Goal: Information Seeking & Learning: Learn about a topic

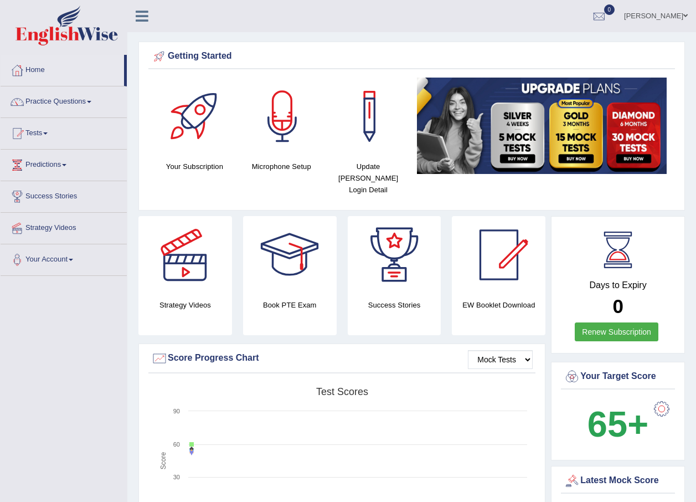
click at [70, 99] on link "Practice Questions" at bounding box center [64, 100] width 126 height 28
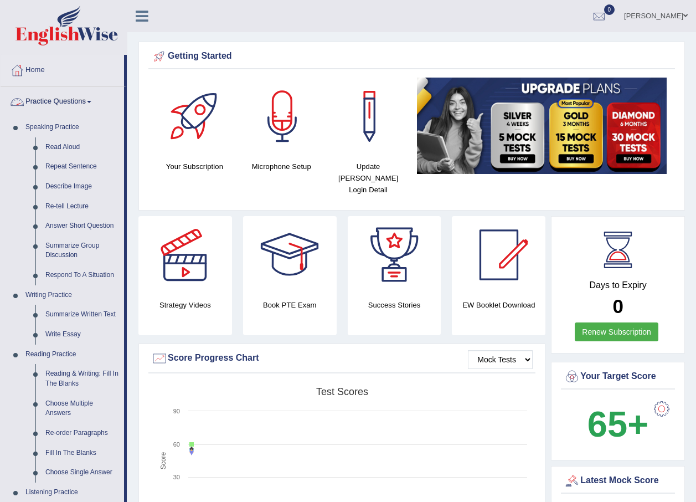
click at [88, 102] on link "Practice Questions" at bounding box center [63, 100] width 124 height 28
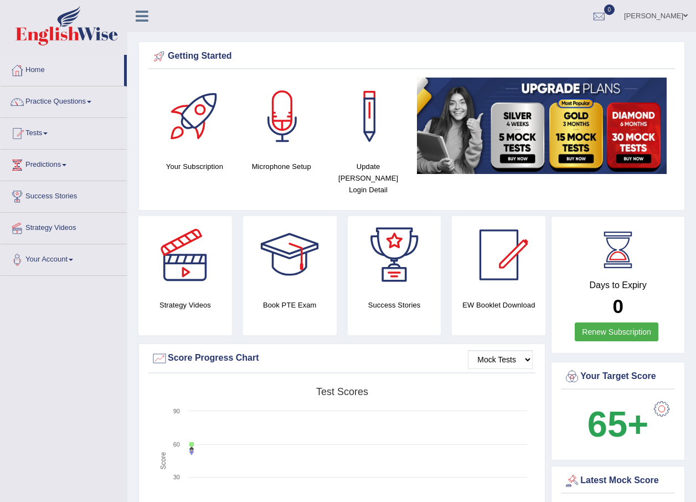
click at [50, 131] on link "Tests" at bounding box center [64, 132] width 126 height 28
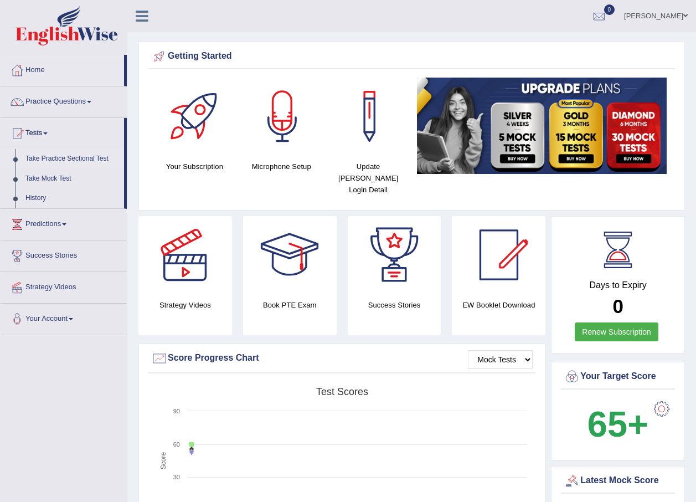
click at [69, 156] on link "Take Practice Sectional Test" at bounding box center [72, 159] width 104 height 20
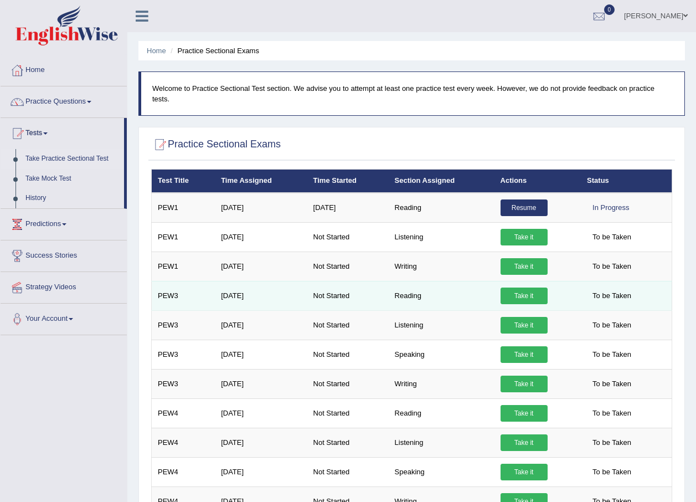
click at [520, 287] on link "Take it" at bounding box center [524, 295] width 47 height 17
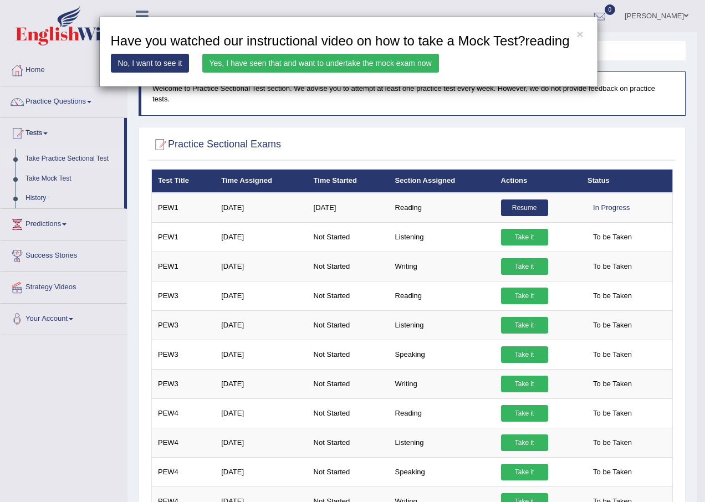
click at [61, 161] on div "× Have you watched our instructional video on how to take a Mock Test?reading N…" at bounding box center [352, 251] width 705 height 502
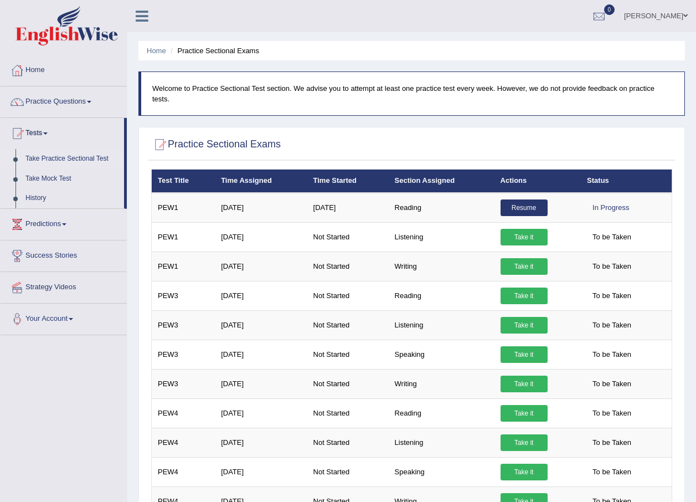
click at [65, 158] on link "Take Practice Sectional Test" at bounding box center [72, 159] width 104 height 20
click at [100, 156] on link "Take Practice Sectional Test" at bounding box center [72, 159] width 104 height 20
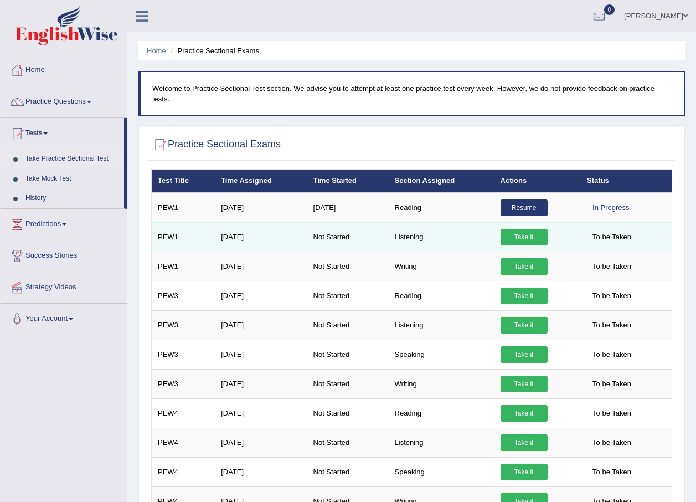
click at [523, 229] on link "Take it" at bounding box center [524, 237] width 47 height 17
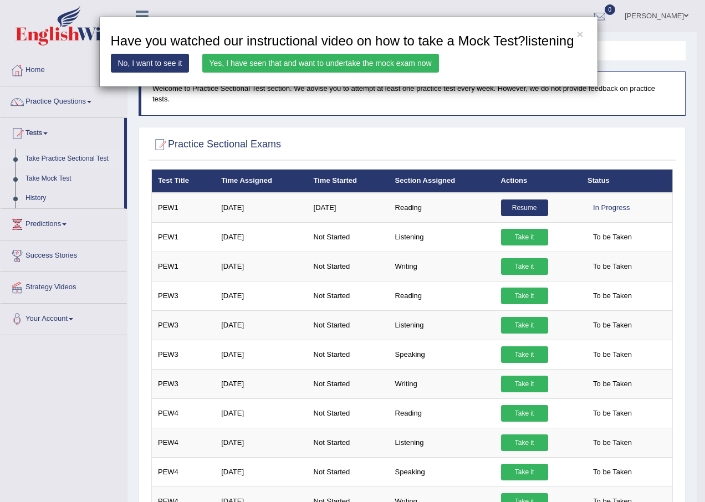
click at [314, 64] on link "Yes, I have seen that and want to undertake the mock exam now" at bounding box center [320, 63] width 237 height 19
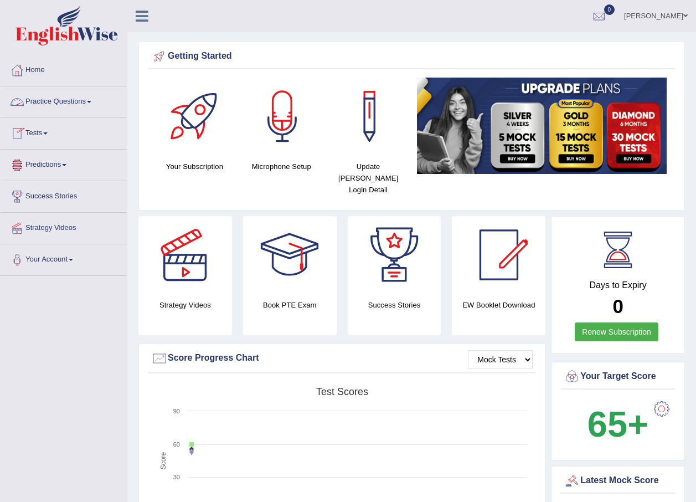
click at [81, 101] on link "Practice Questions" at bounding box center [64, 100] width 126 height 28
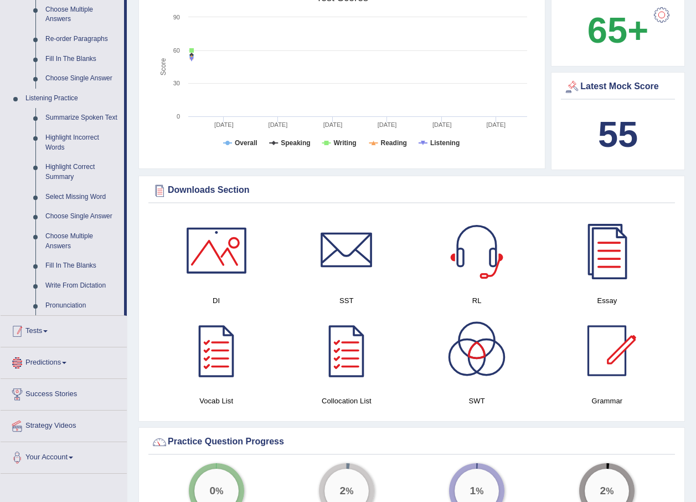
scroll to position [166, 0]
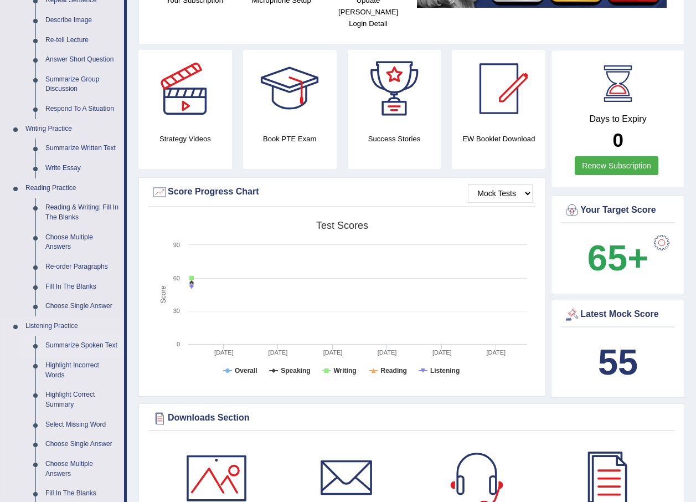
click at [65, 343] on link "Summarize Spoken Text" at bounding box center [82, 346] width 84 height 20
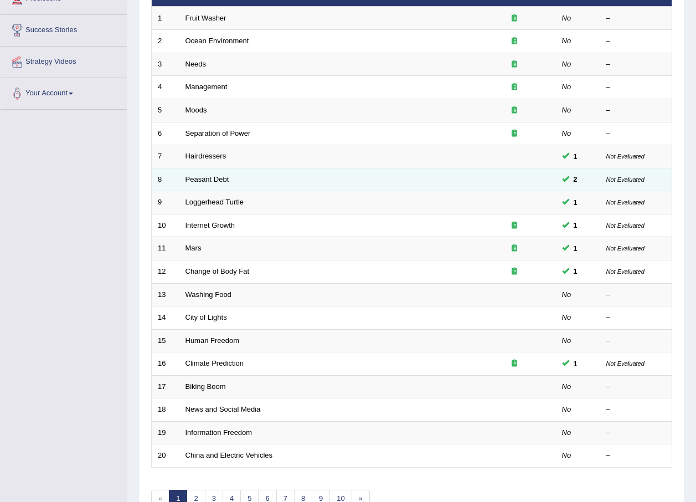
scroll to position [222, 0]
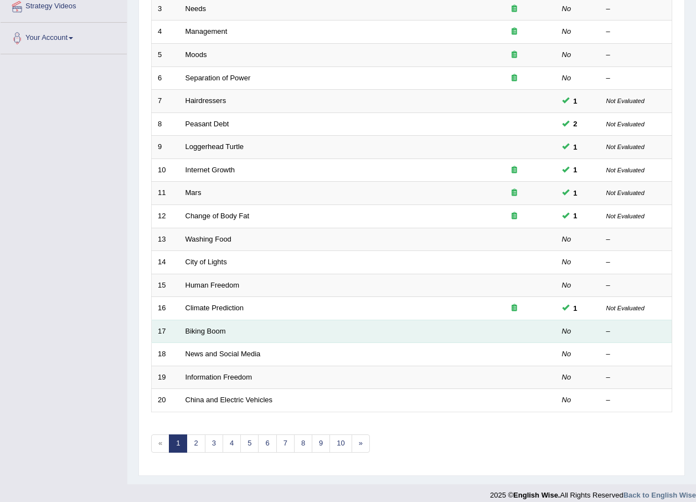
click at [359, 328] on td "Biking Boom" at bounding box center [326, 331] width 294 height 23
click at [357, 328] on td "Biking Boom" at bounding box center [326, 331] width 294 height 23
click at [562, 331] on em "No" at bounding box center [566, 331] width 9 height 8
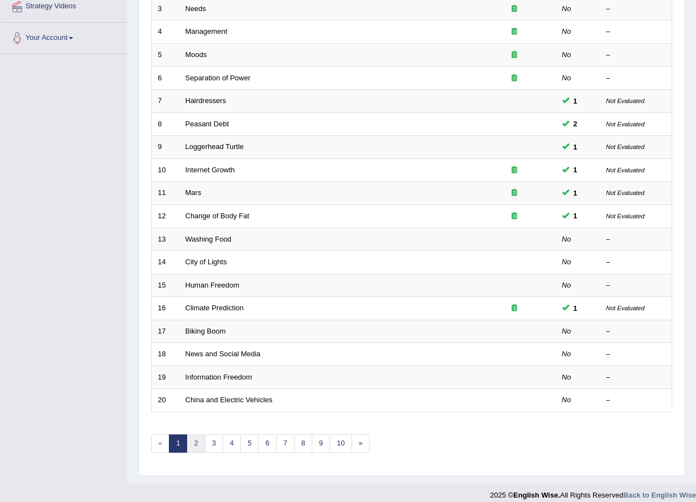
click at [197, 444] on link "2" at bounding box center [196, 443] width 18 height 18
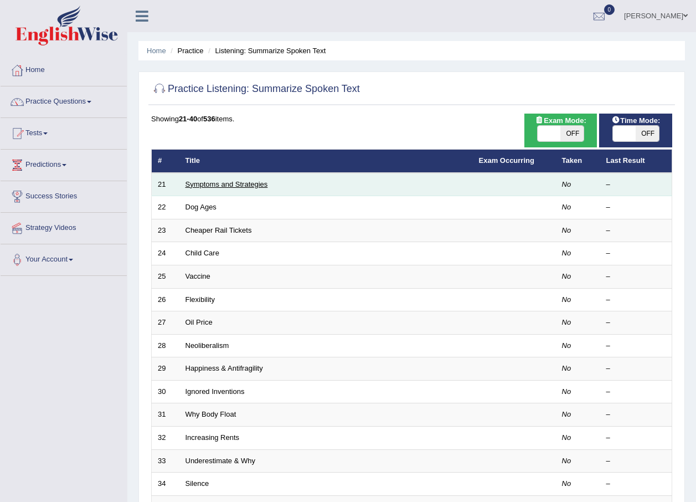
click at [240, 182] on link "Symptoms and Strategies" at bounding box center [227, 184] width 83 height 8
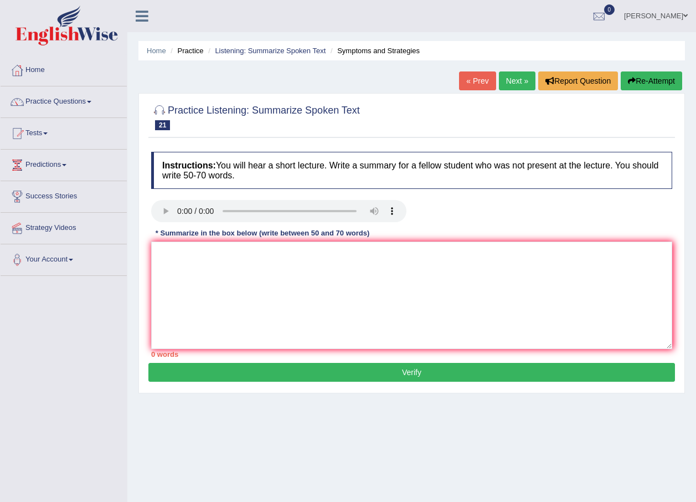
click at [316, 370] on button "Verify" at bounding box center [411, 372] width 527 height 19
click at [316, 371] on button "Verify" at bounding box center [411, 372] width 527 height 19
click at [170, 249] on textarea at bounding box center [411, 295] width 521 height 107
click at [344, 253] on textarea "Thge speaker provided a comprehensive overview of Corona" at bounding box center [411, 295] width 521 height 107
click at [367, 254] on textarea "Thge speaker provided a comprehensive overview of Corona" at bounding box center [411, 295] width 521 height 107
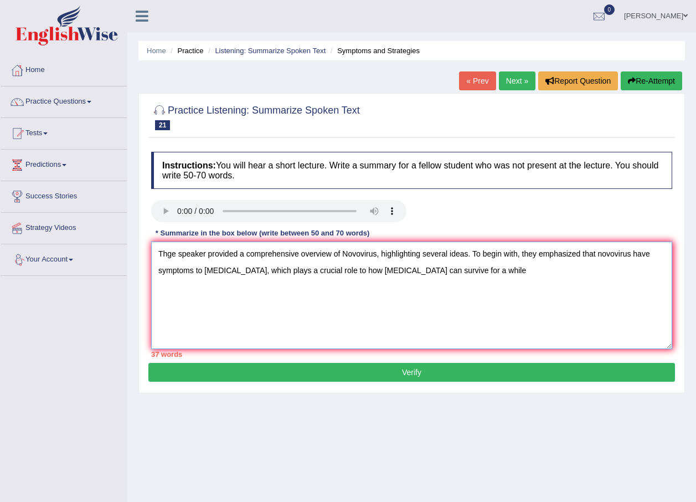
click at [171, 255] on textarea "Thge speaker provided a comprehensive overview of Novovirus, highlighting sever…" at bounding box center [411, 295] width 521 height 107
click at [477, 272] on textarea "The speaker provided a comprehensive overview of Novovirus, highlighting severa…" at bounding box center [411, 295] width 521 height 107
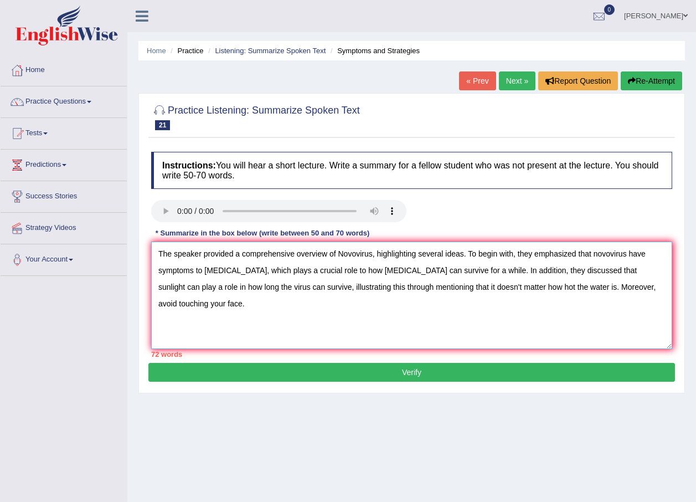
click at [632, 269] on textarea "The speaker provided a comprehensive overview of Novovirus, highlighting severa…" at bounding box center [411, 295] width 521 height 107
click at [413, 269] on textarea "The speaker provided a comprehensive overview of Novovirus, highlighting severa…" at bounding box center [411, 295] width 521 height 107
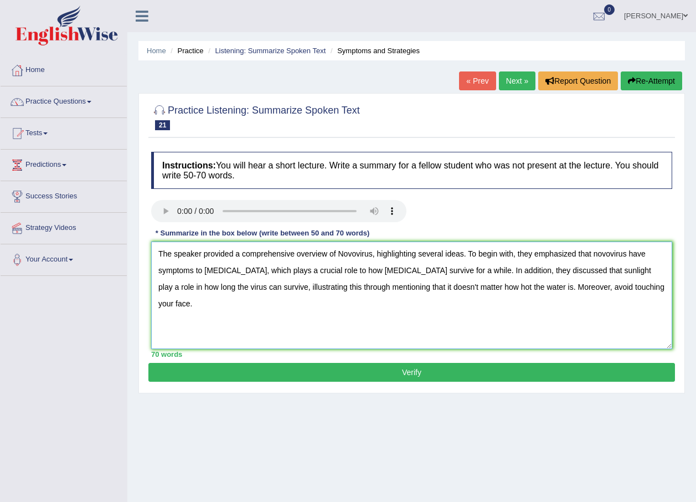
type textarea "The speaker provided a comprehensive overview of Novovirus, highlighting severa…"
click at [410, 372] on button "Verify" at bounding box center [411, 372] width 527 height 19
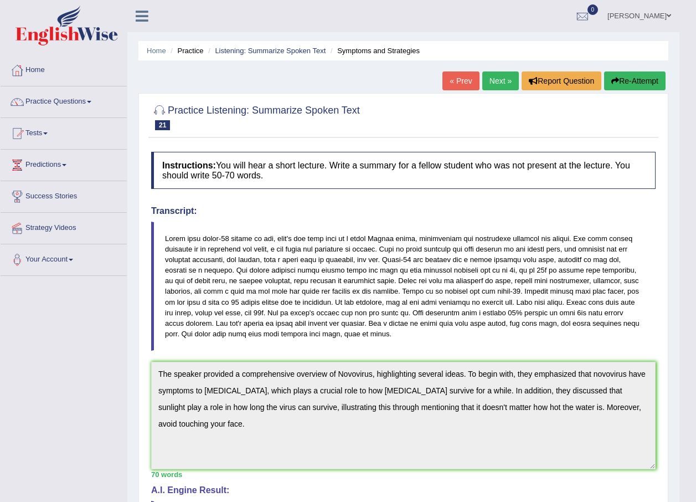
click at [495, 78] on link "Next »" at bounding box center [500, 80] width 37 height 19
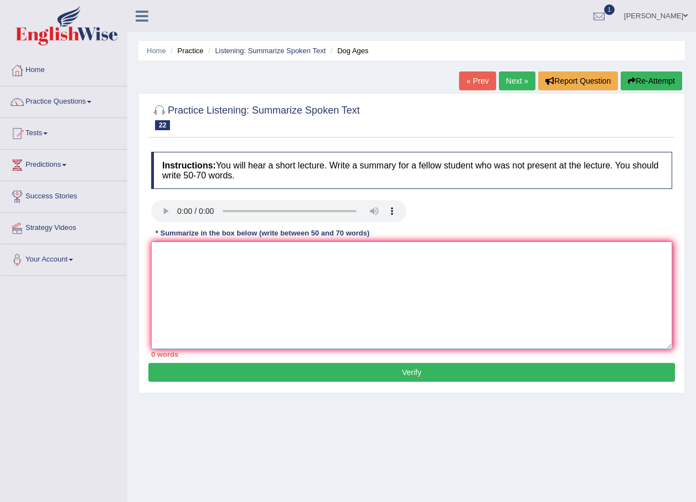
click at [187, 254] on textarea at bounding box center [411, 295] width 521 height 107
type textarea "T"
click button "Verify" at bounding box center [411, 372] width 527 height 19
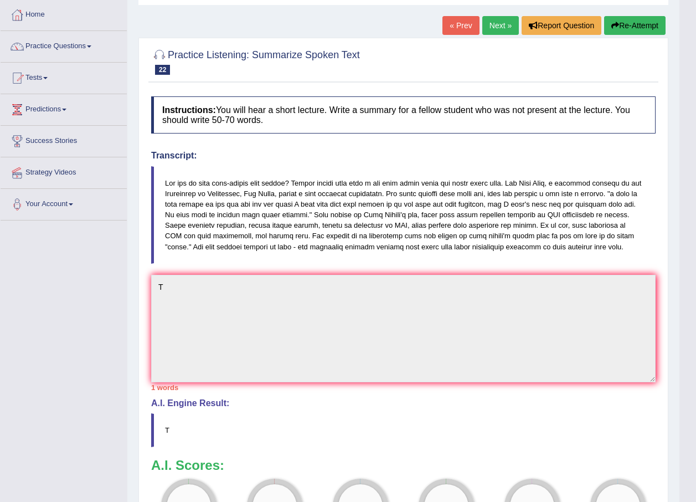
scroll to position [55, 0]
click at [619, 22] on button "Re-Attempt" at bounding box center [634, 26] width 61 height 19
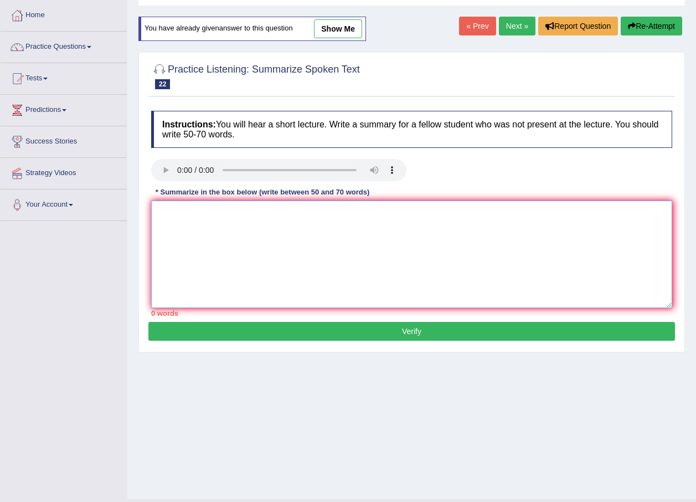
click at [180, 212] on textarea at bounding box center [411, 254] width 521 height 107
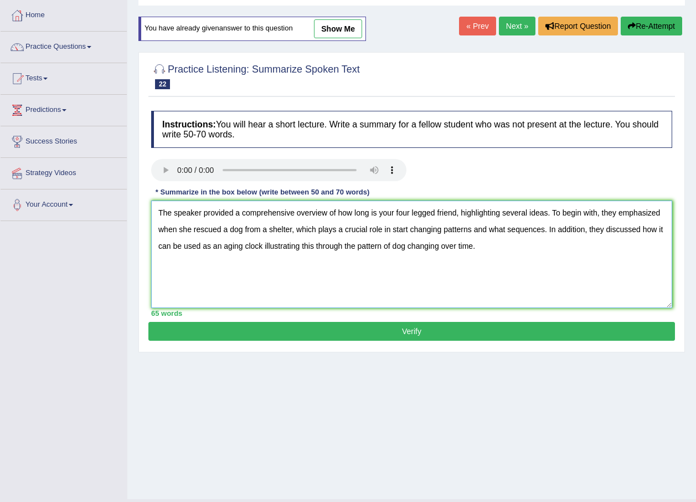
click at [388, 230] on textarea "The speaker provided a comprehensive overview of how long is your four legged f…" at bounding box center [411, 254] width 521 height 107
type textarea "The speaker provided a comprehensive overview of how long is your four legged f…"
click at [401, 327] on button "Verify" at bounding box center [411, 331] width 527 height 19
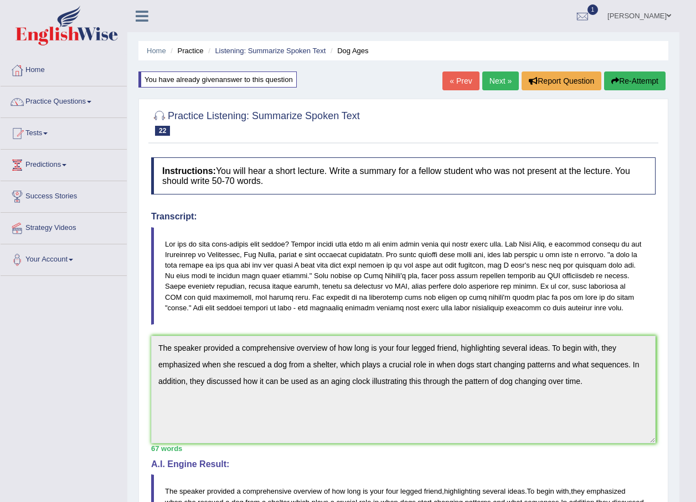
click at [490, 80] on link "Next »" at bounding box center [500, 80] width 37 height 19
